Goal: Task Accomplishment & Management: Manage account settings

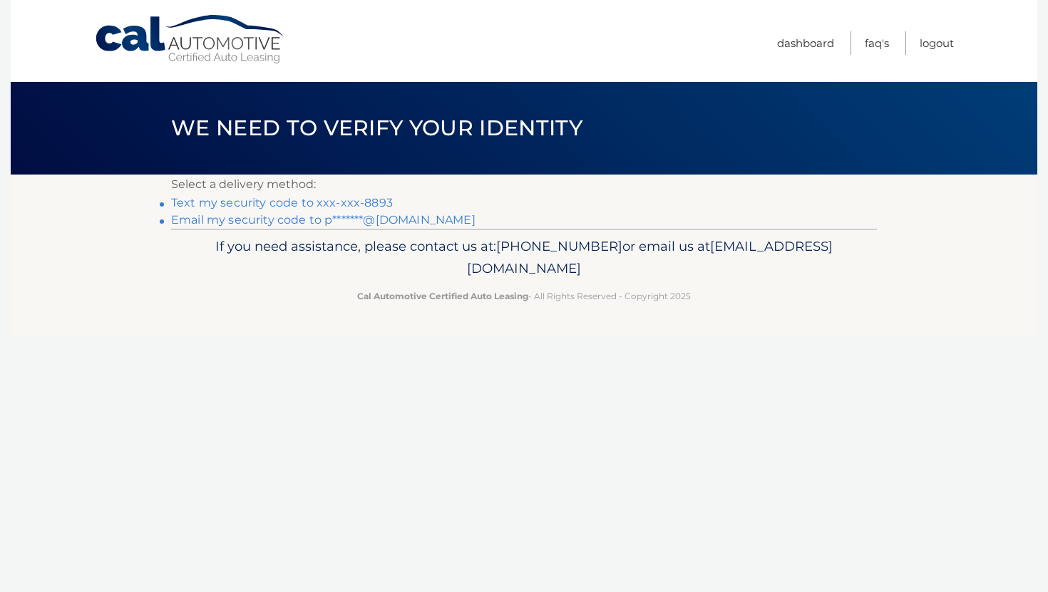
click at [300, 202] on link "Text my security code to xxx-xxx-8893" at bounding box center [282, 203] width 222 height 14
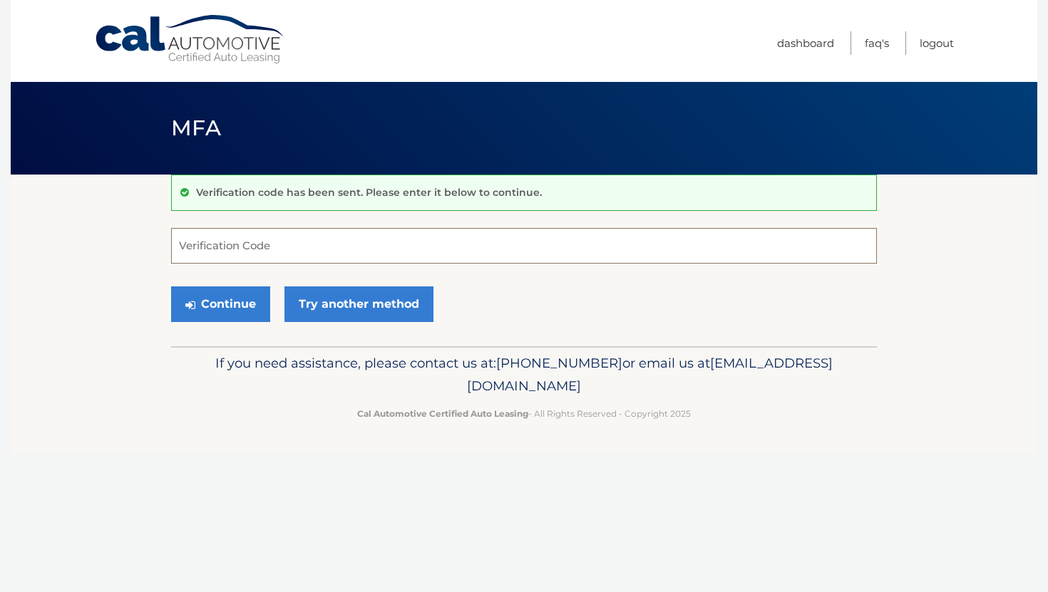
click at [269, 247] on input "Verification Code" at bounding box center [524, 246] width 706 height 36
type input "923324"
click at [220, 317] on button "Continue" at bounding box center [220, 305] width 99 height 36
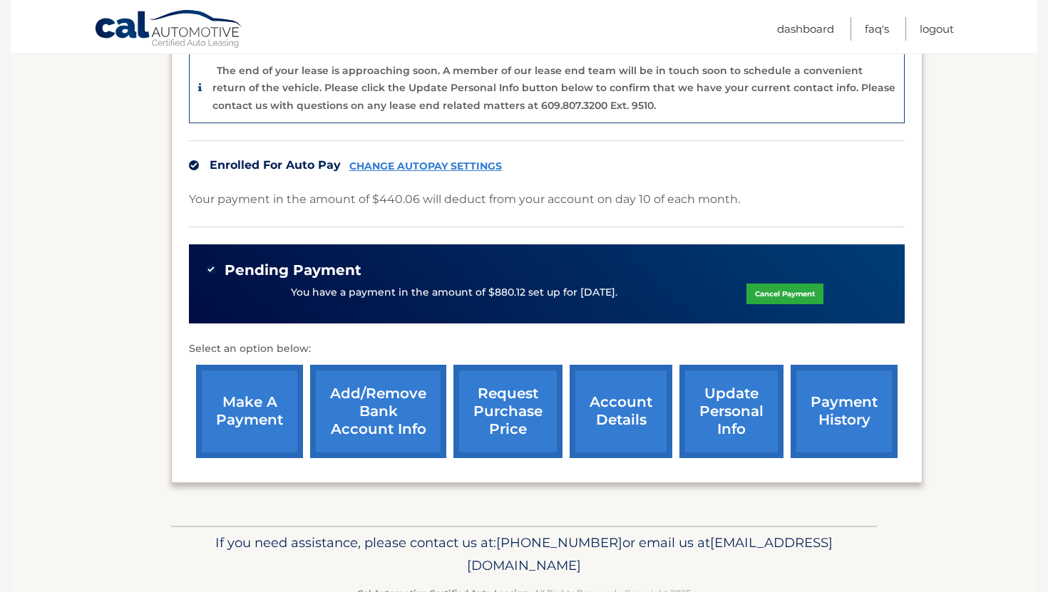
scroll to position [348, 0]
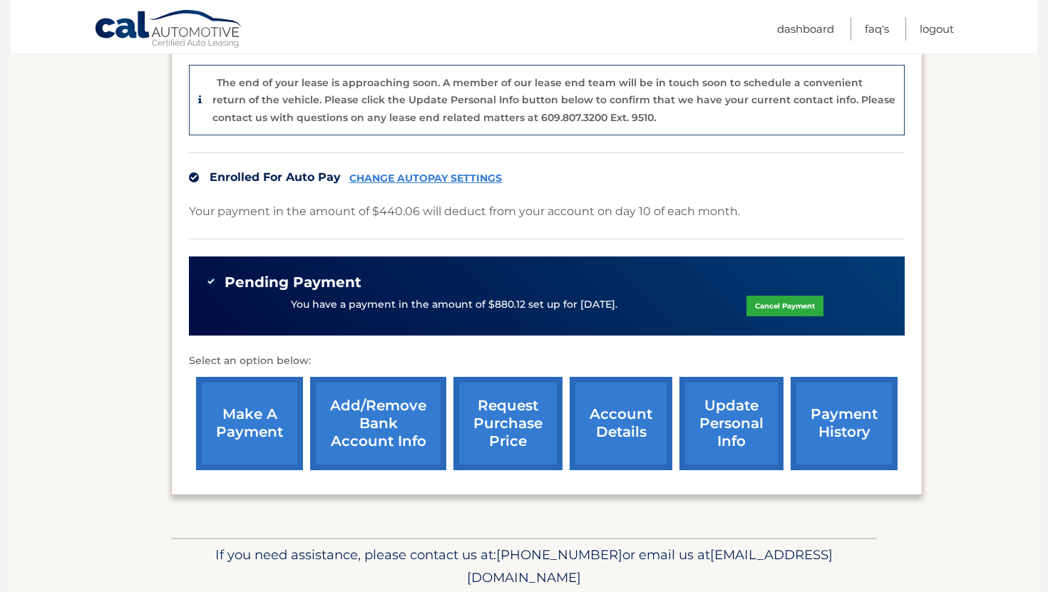
click at [607, 428] on link "account details" at bounding box center [621, 423] width 103 height 93
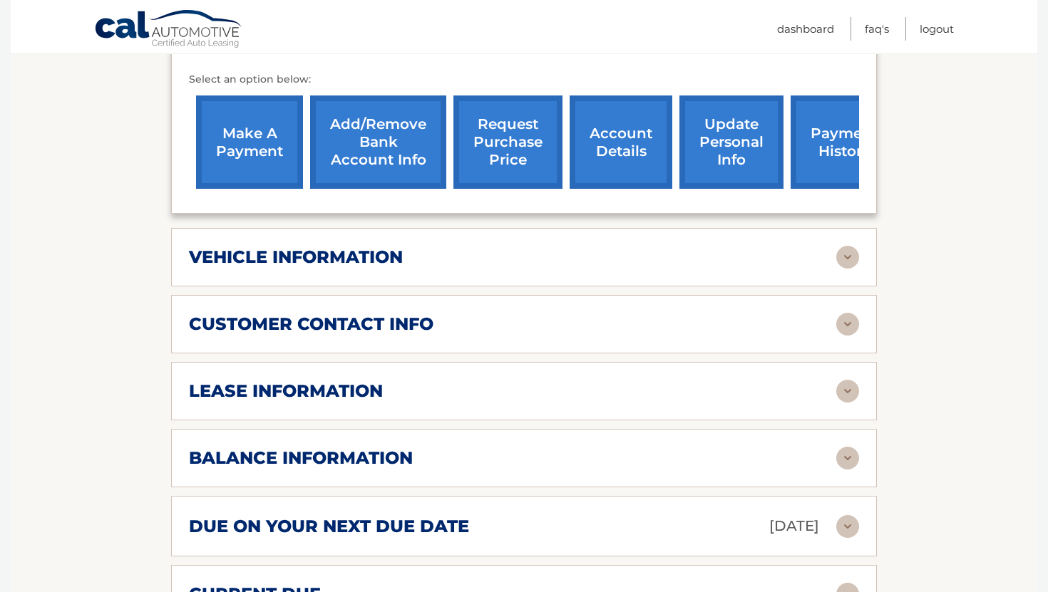
scroll to position [579, 0]
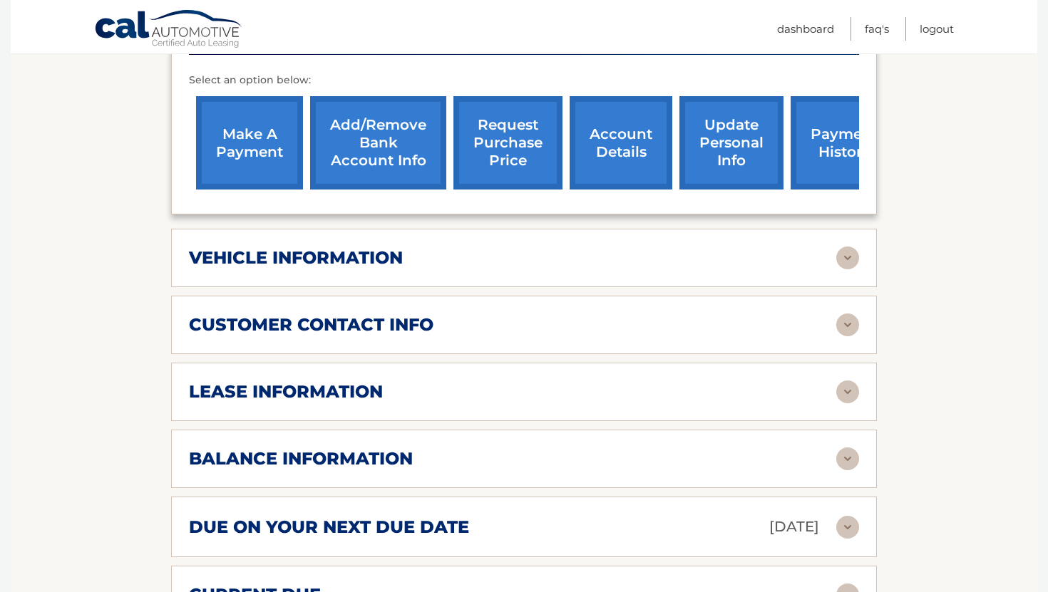
click at [848, 448] on img at bounding box center [847, 459] width 23 height 23
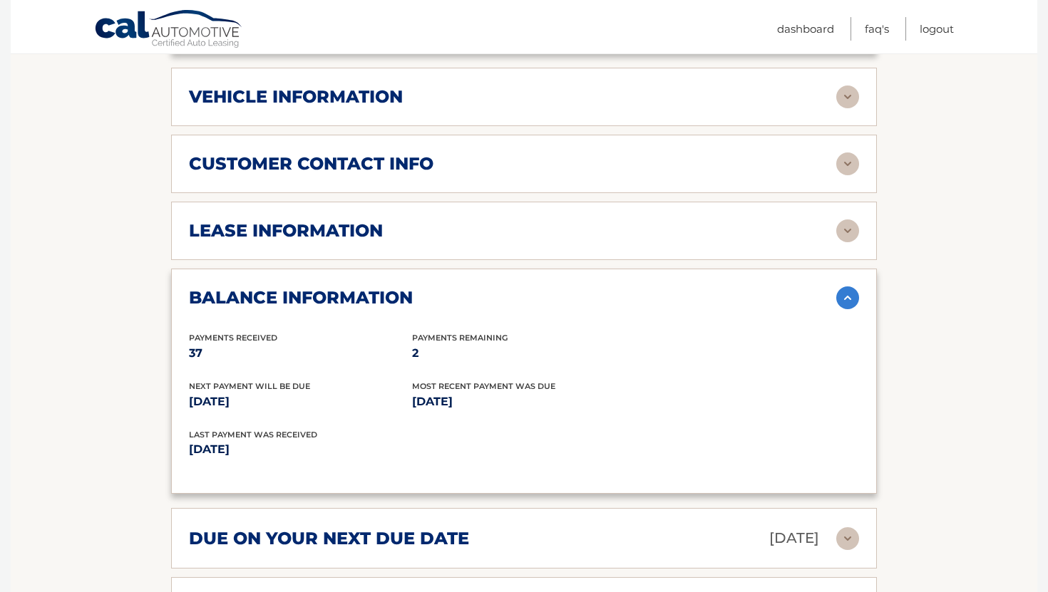
scroll to position [739, 0]
click at [415, 344] on p "2" at bounding box center [523, 354] width 223 height 20
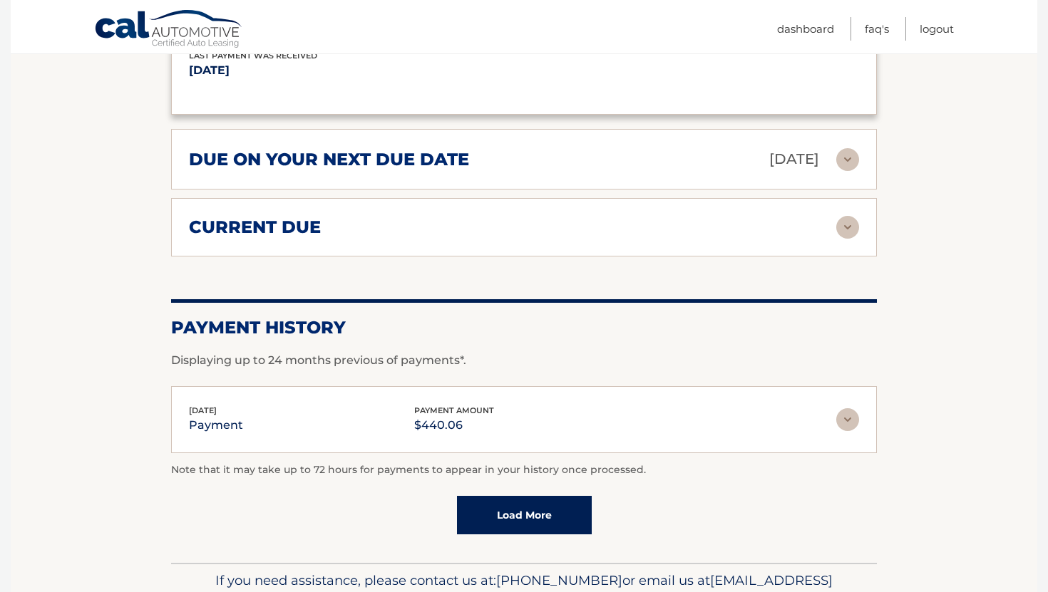
scroll to position [1052, 0]
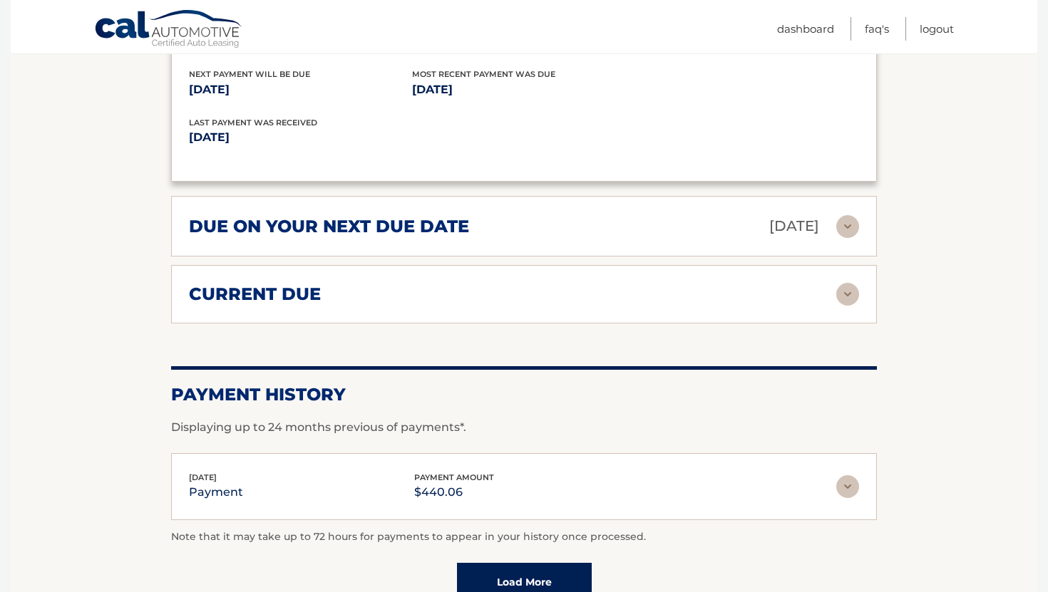
click at [855, 283] on img at bounding box center [847, 294] width 23 height 23
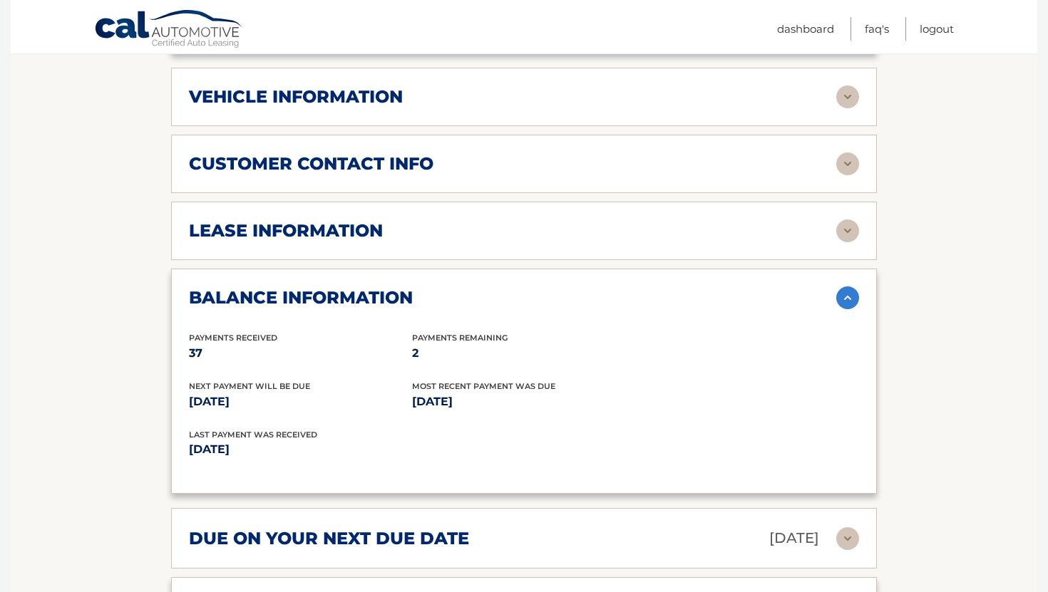
scroll to position [726, 0]
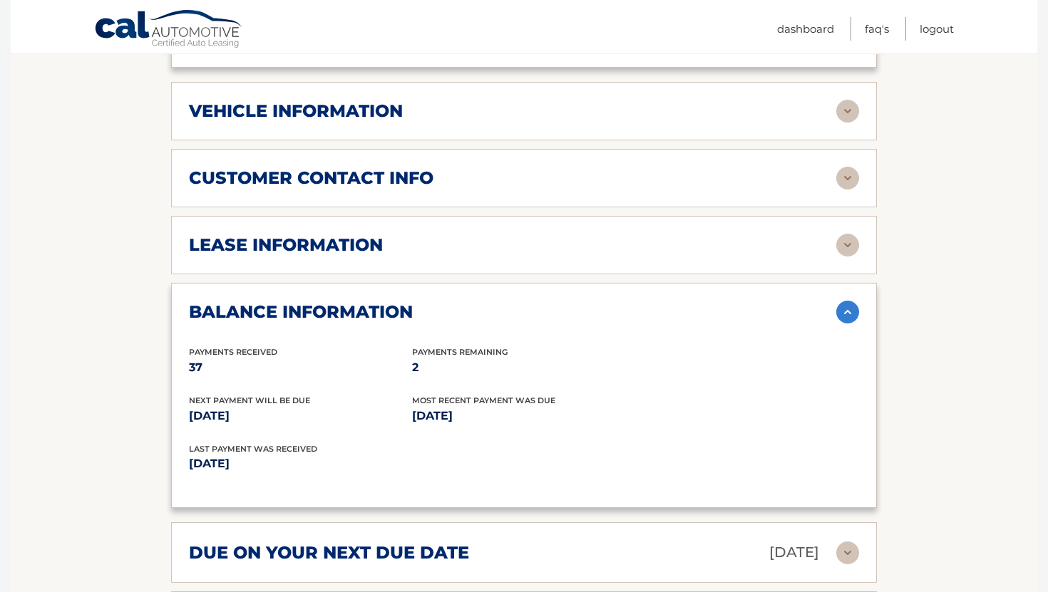
click at [848, 236] on img at bounding box center [847, 245] width 23 height 23
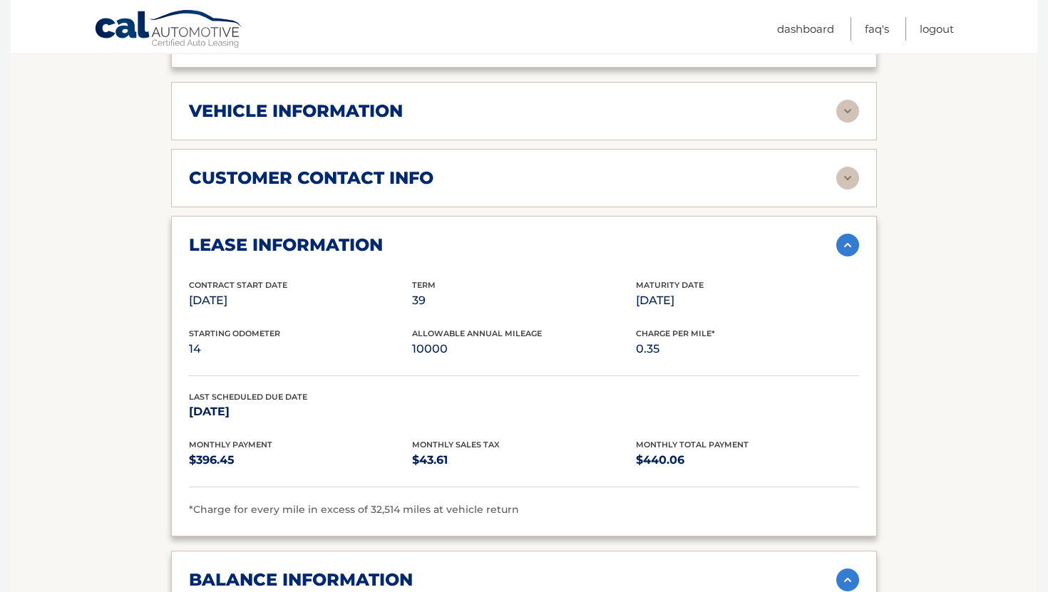
click at [849, 167] on img at bounding box center [847, 178] width 23 height 23
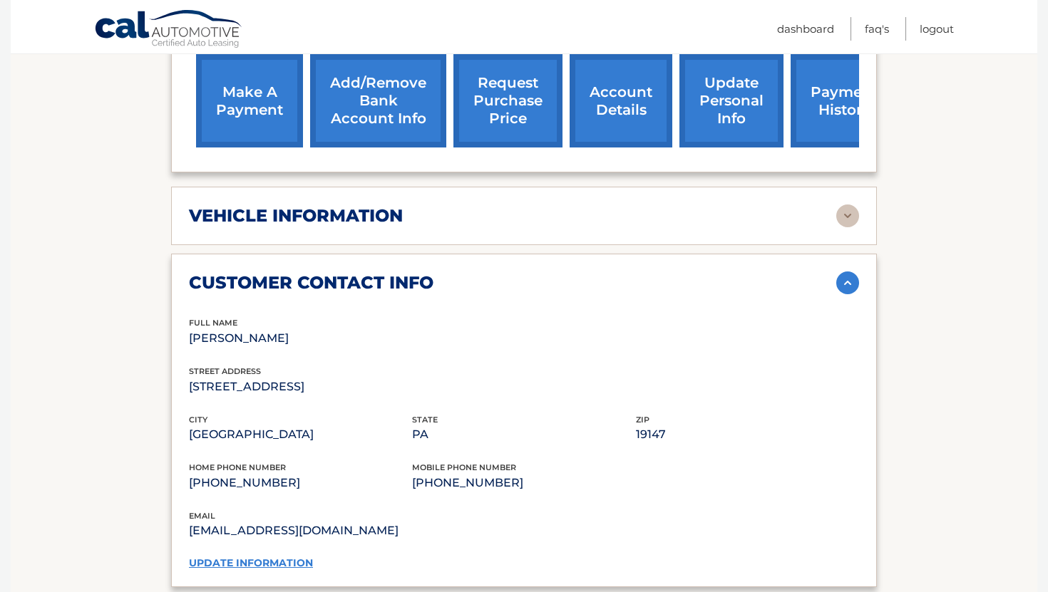
scroll to position [619, 0]
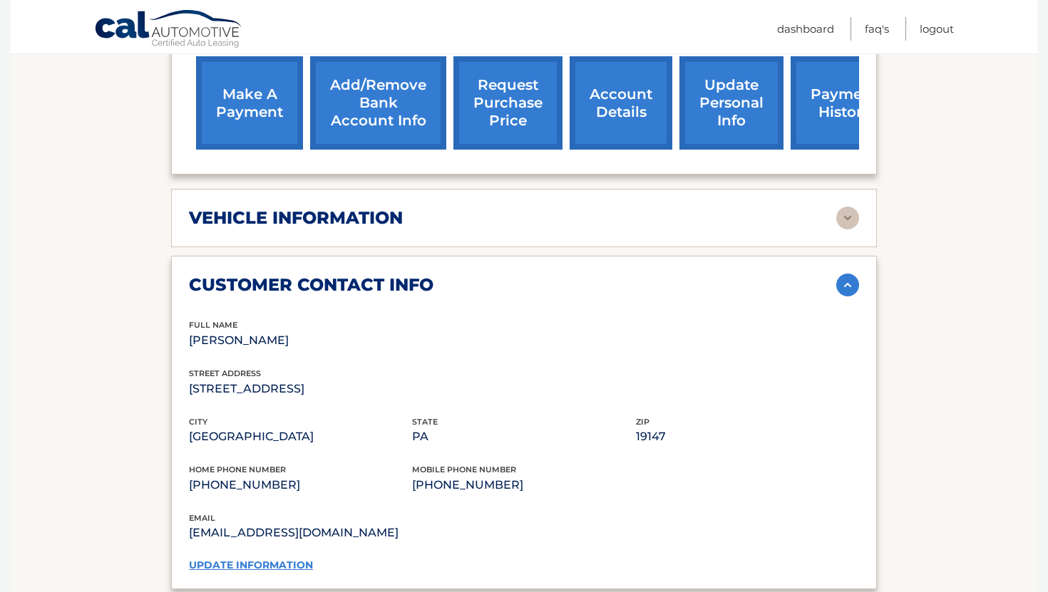
click at [854, 207] on img at bounding box center [847, 218] width 23 height 23
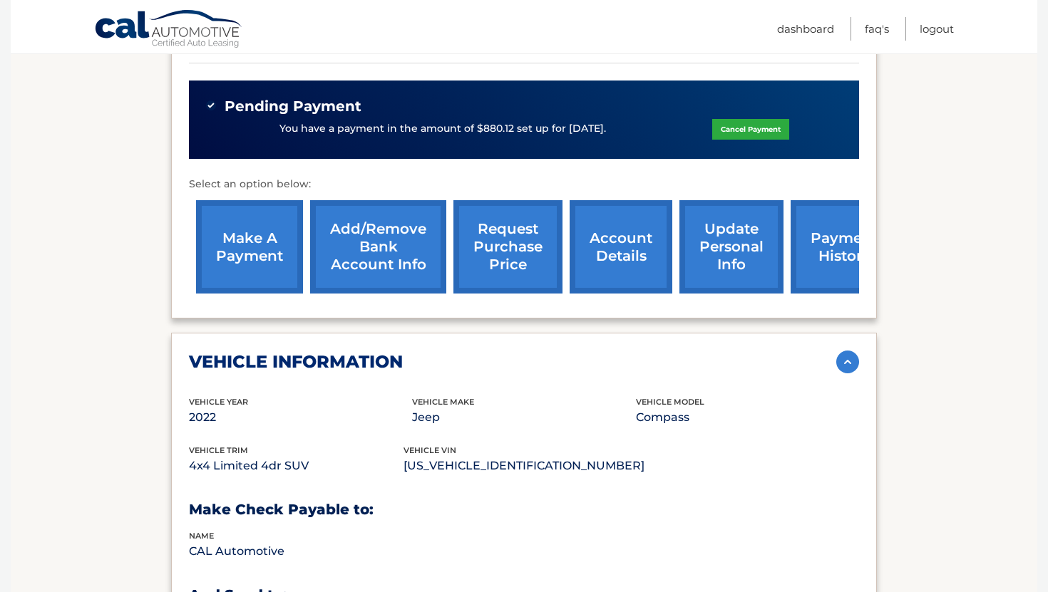
scroll to position [471, 0]
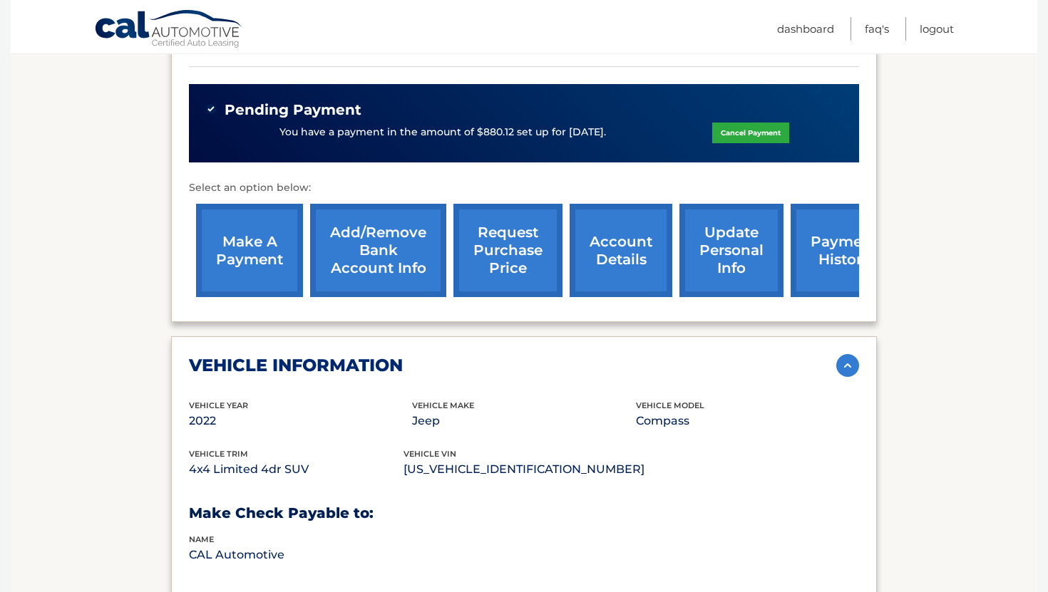
click at [492, 227] on link "request purchase price" at bounding box center [507, 250] width 109 height 93
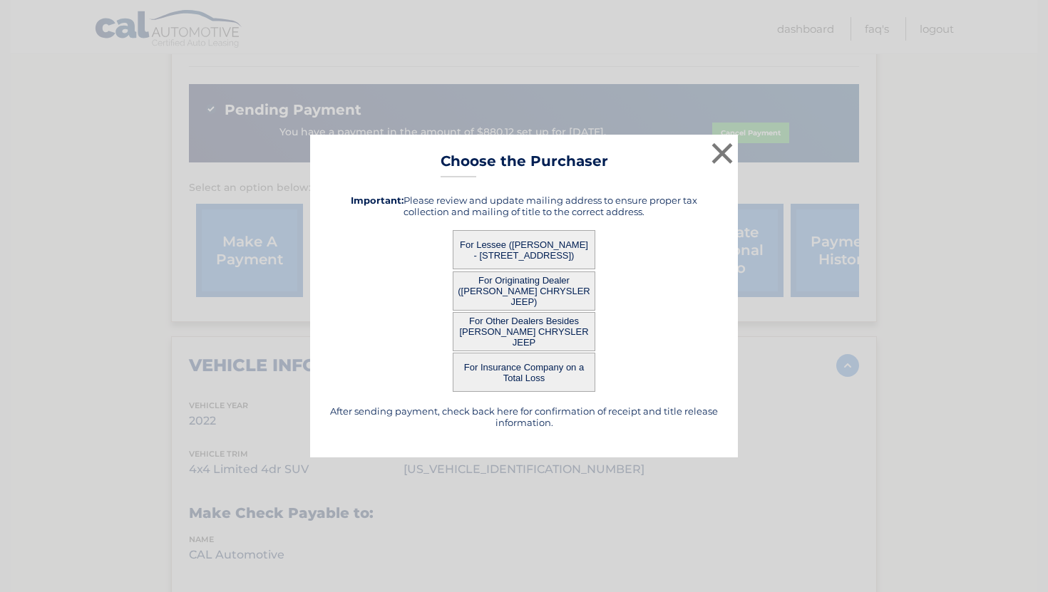
click at [547, 330] on button "For Other Dealers Besides [PERSON_NAME] CHRYSLER JEEP" at bounding box center [524, 331] width 143 height 39
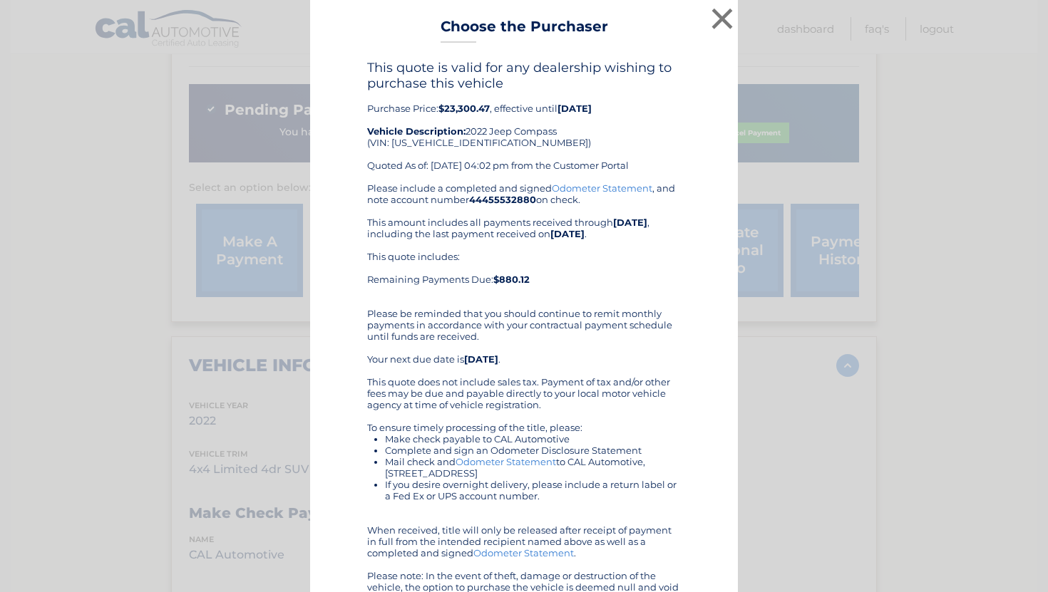
click at [500, 338] on div "Please include a completed and signed Odometer Statement , and note account num…" at bounding box center [524, 398] width 314 height 433
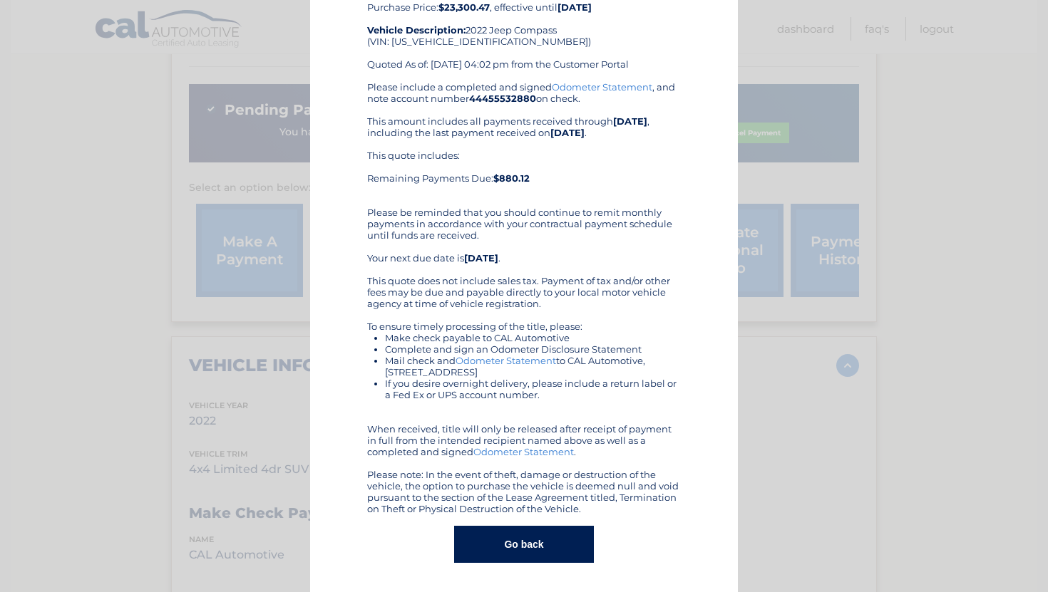
scroll to position [0, 0]
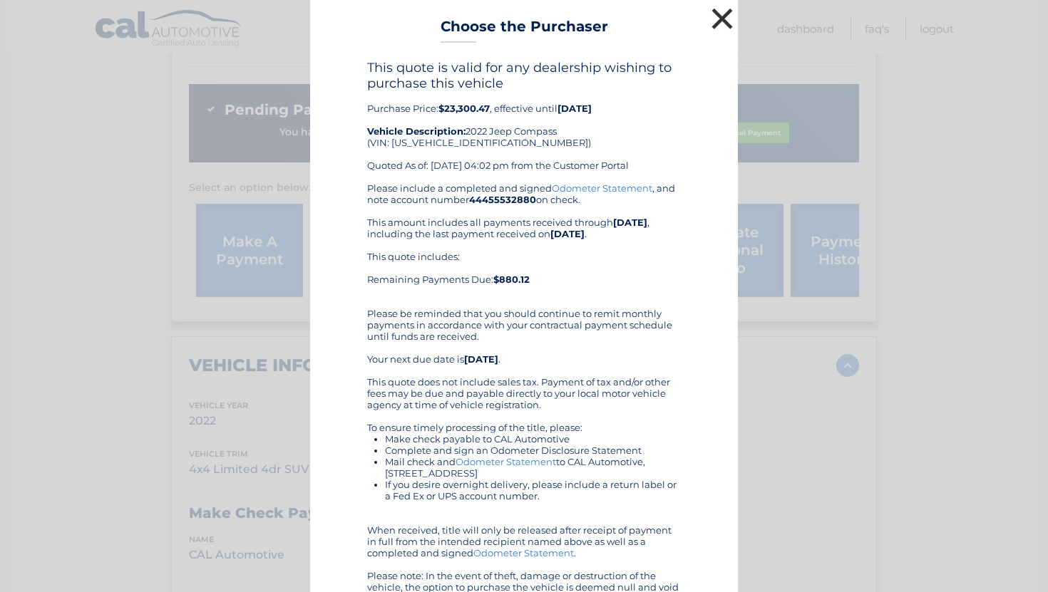
click at [716, 23] on button "×" at bounding box center [722, 18] width 29 height 29
